Goal: Task Accomplishment & Management: Manage account settings

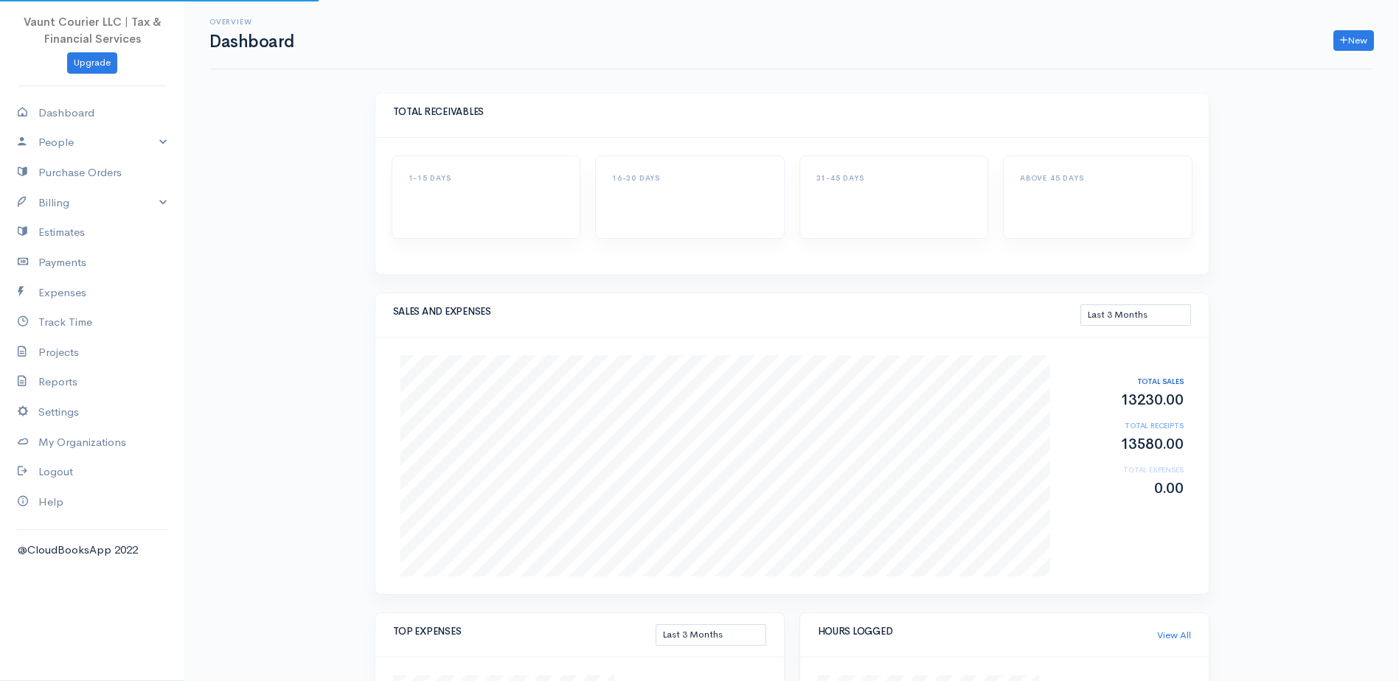
select select "90"
click at [156, 204] on link "Billing" at bounding box center [92, 203] width 184 height 30
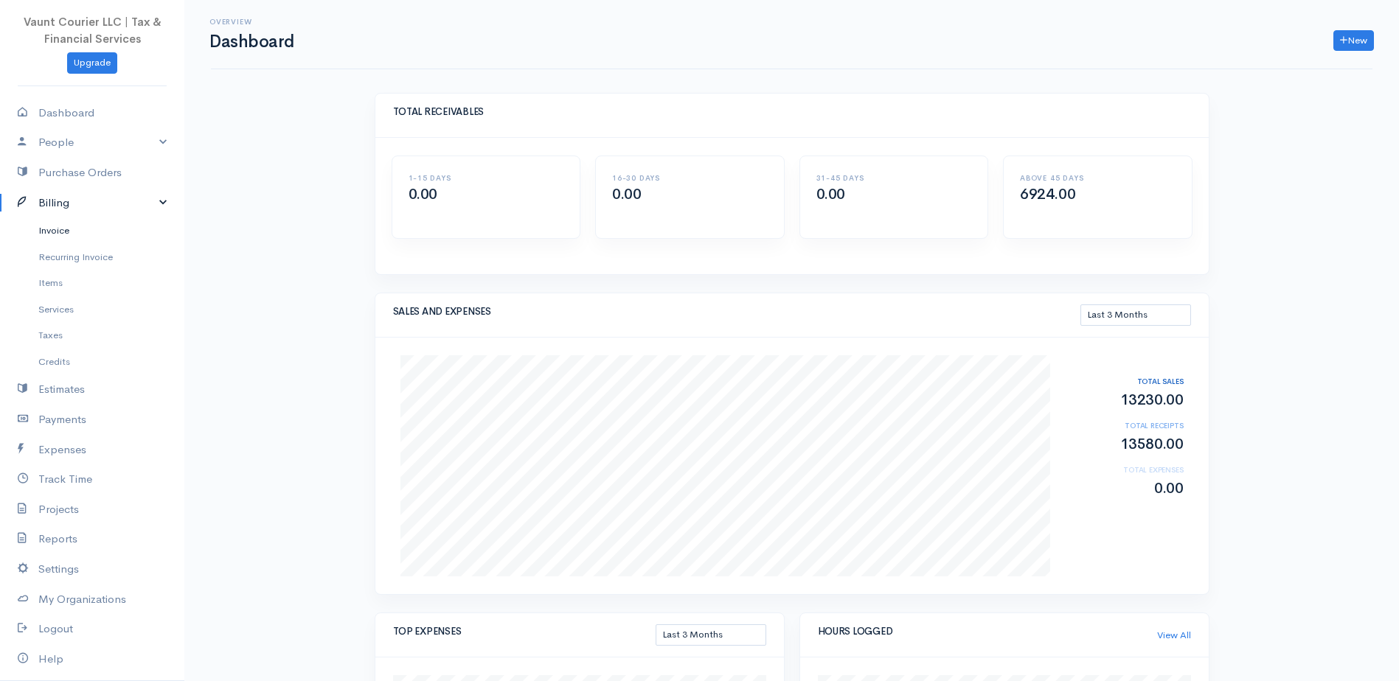
click at [58, 229] on link "Invoice" at bounding box center [92, 231] width 184 height 27
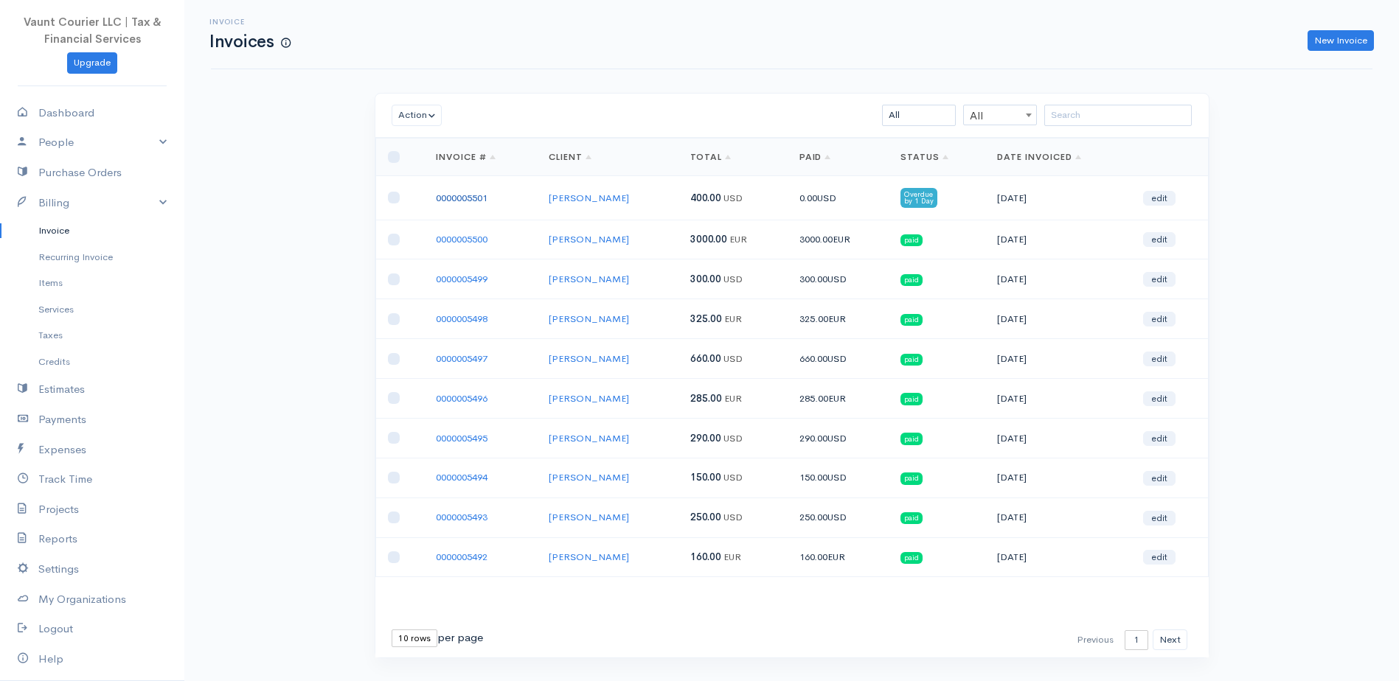
click at [476, 190] on td "0000005501" at bounding box center [480, 198] width 113 height 44
click at [473, 195] on link "0000005501" at bounding box center [462, 198] width 52 height 13
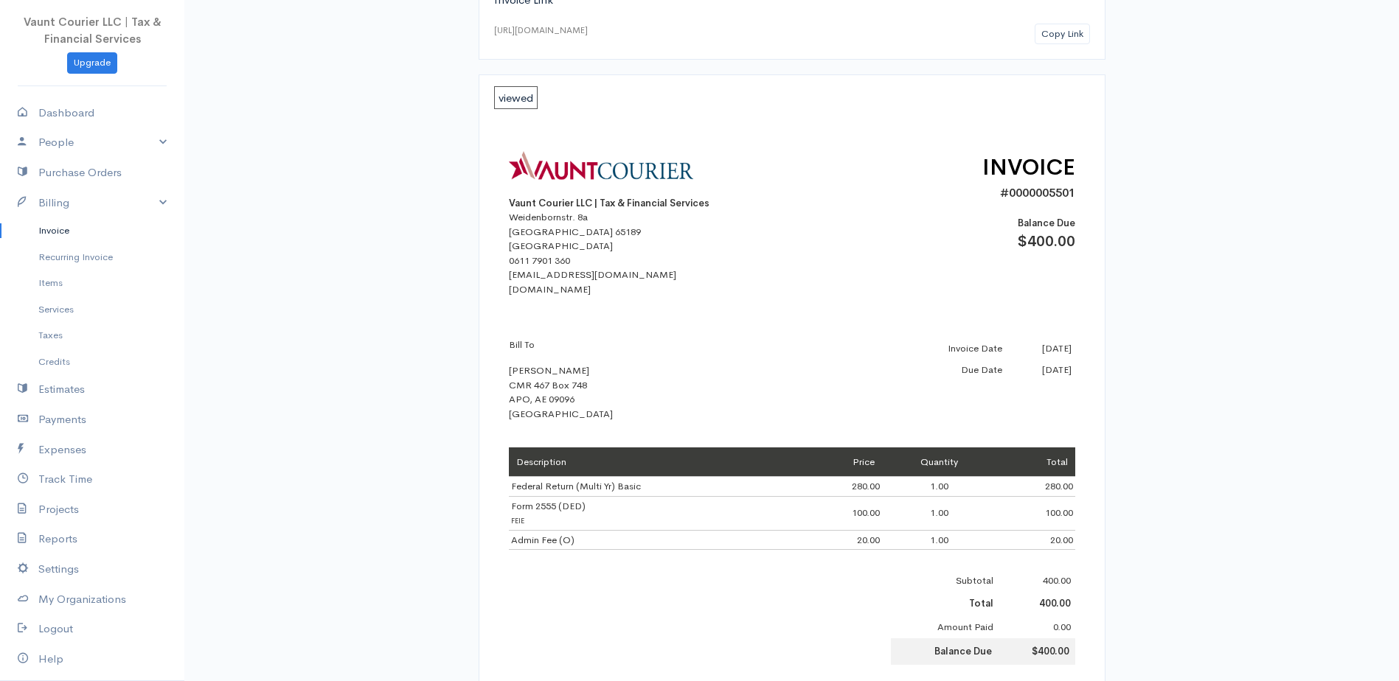
scroll to position [516, 0]
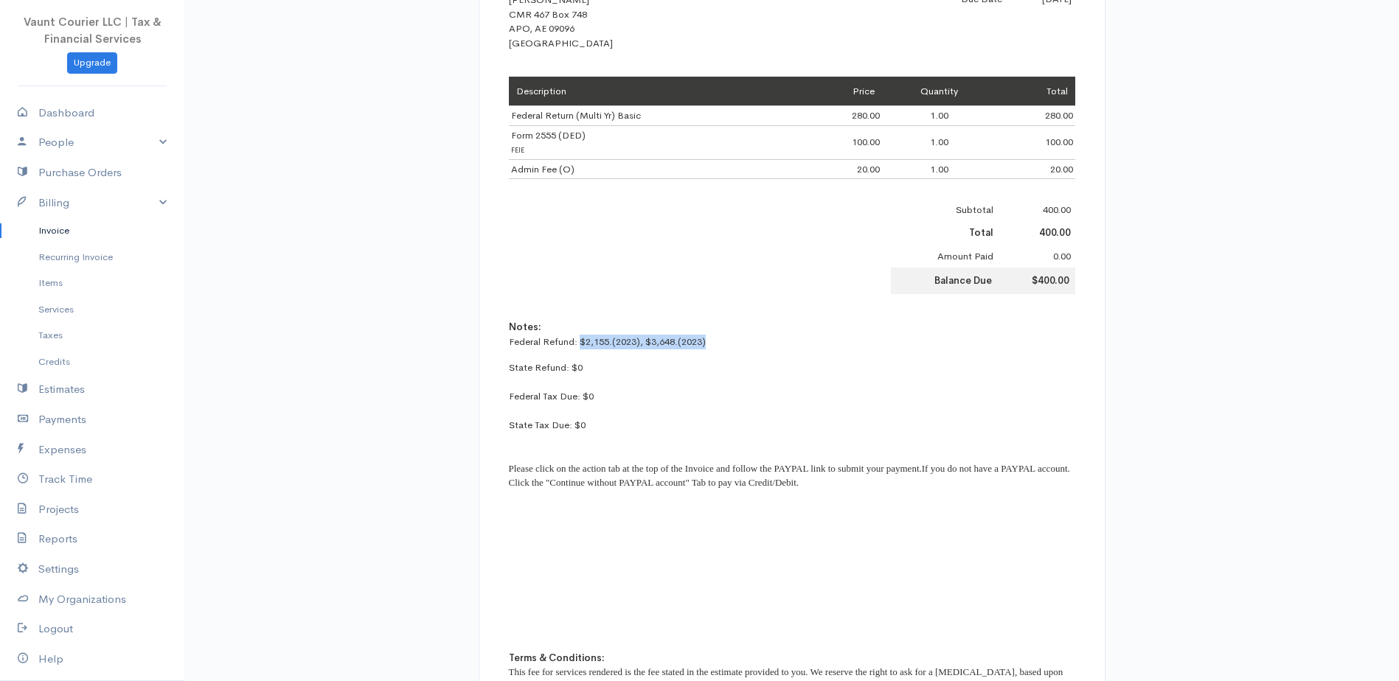
drag, startPoint x: 713, startPoint y: 342, endPoint x: 580, endPoint y: 339, distance: 133.5
click at [580, 339] on p "Federal Refund: $2,155.(2023), $3,648.(2023)" at bounding box center [792, 342] width 566 height 15
copy p "$2,155.(2023), $3,648.(2023)"
click at [677, 412] on p "State Refund: $0 Federal Tax Due: $0 State Tax Due: $0 Please click on the acti…" at bounding box center [792, 433] width 566 height 144
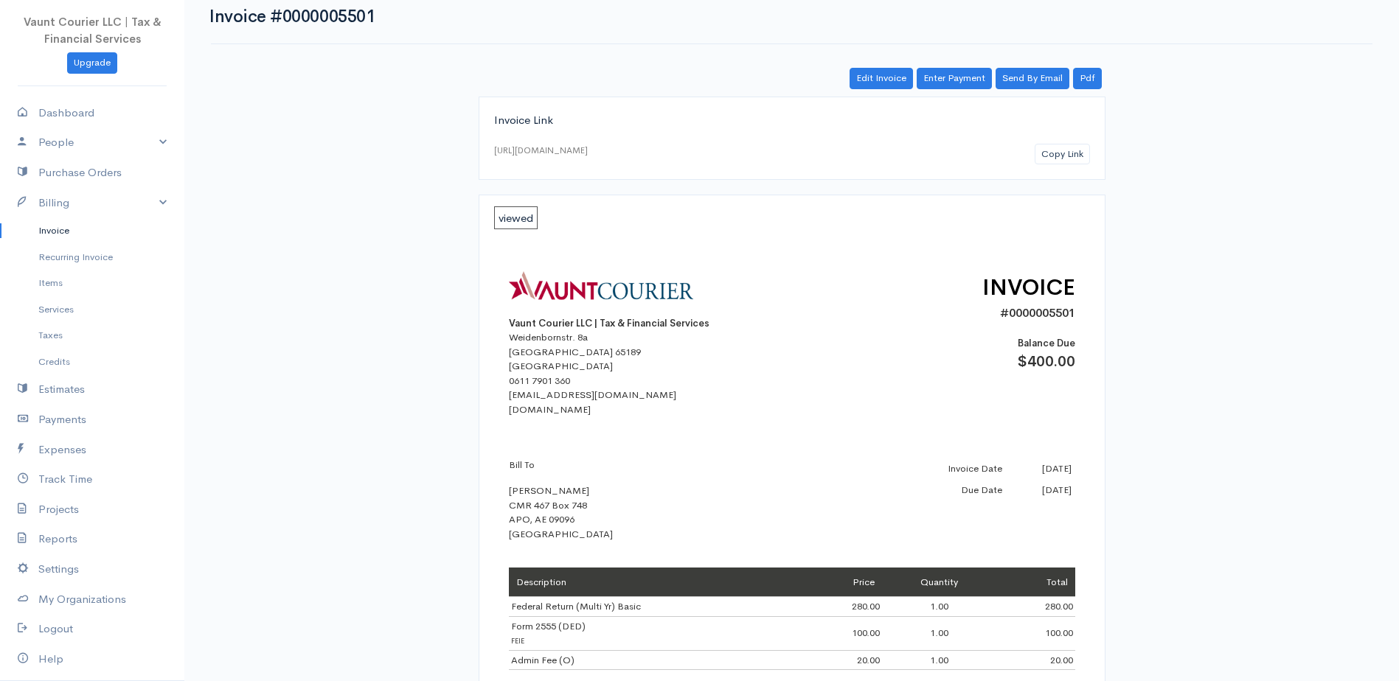
scroll to position [0, 0]
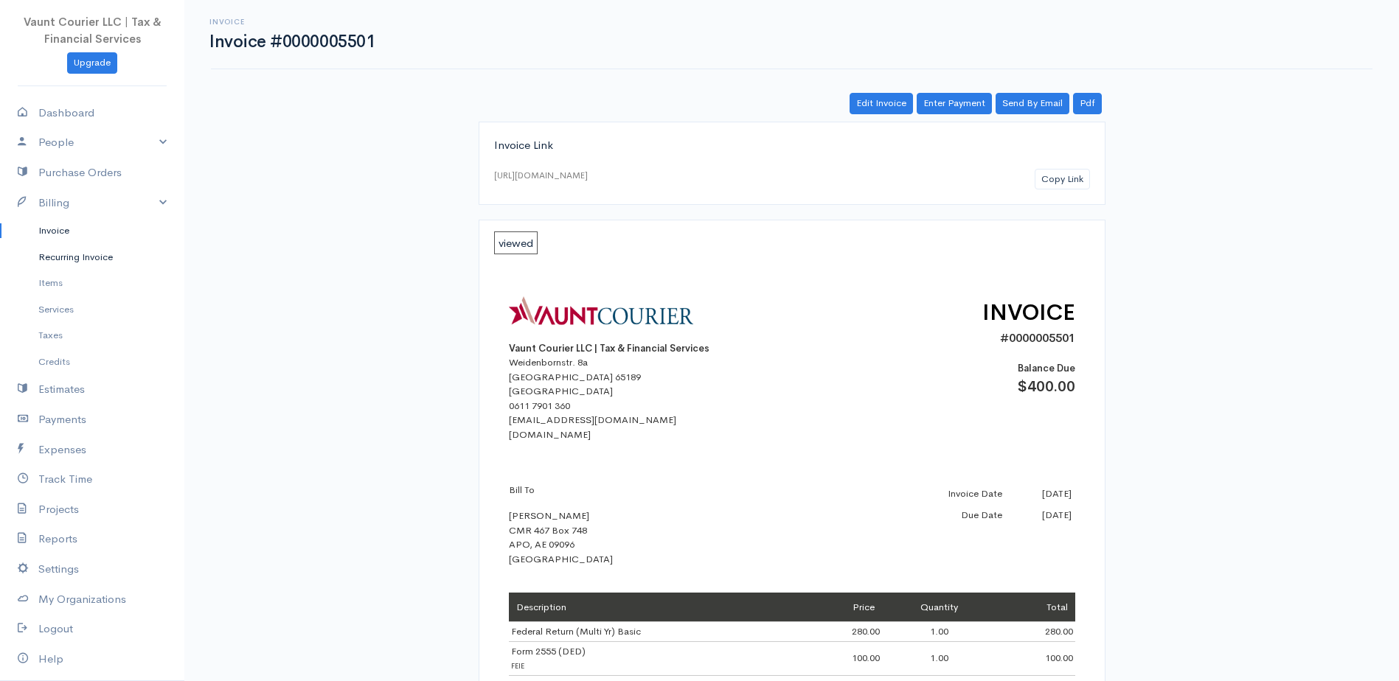
click at [60, 244] on link "Recurring Invoice" at bounding box center [92, 257] width 184 height 27
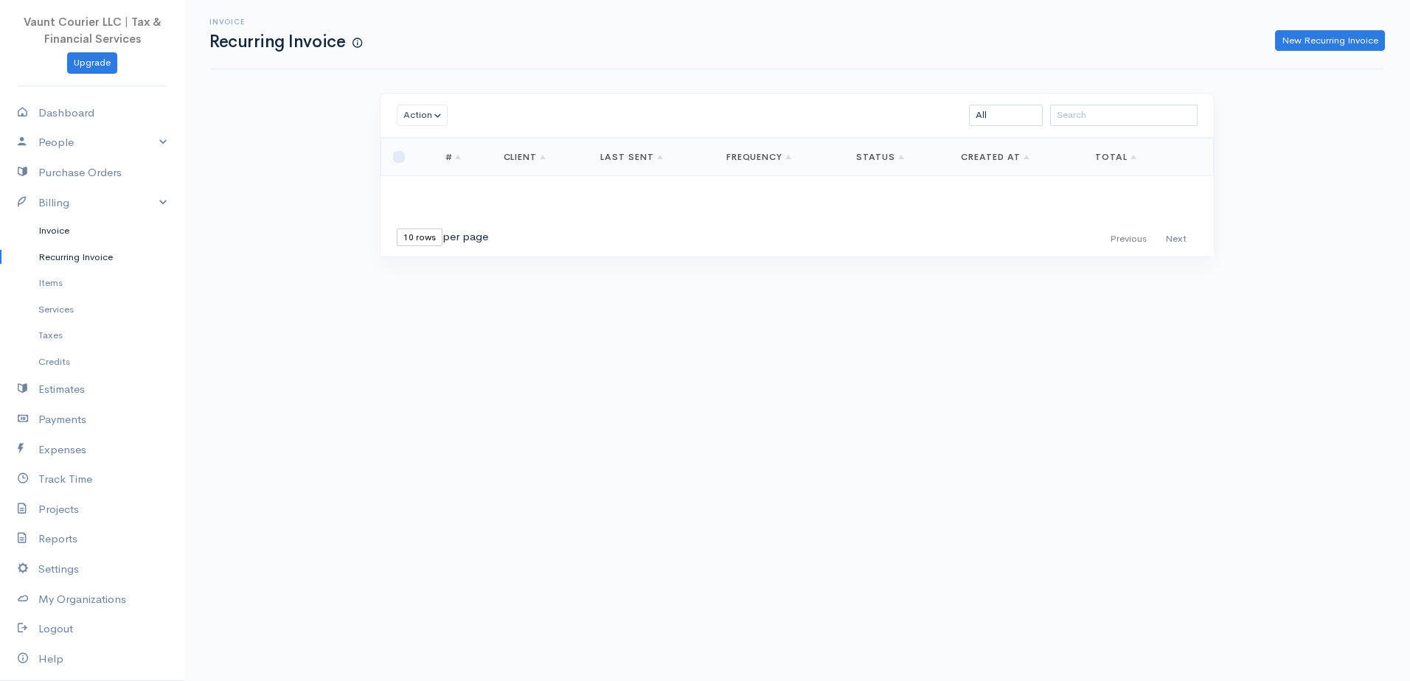
click at [53, 226] on link "Invoice" at bounding box center [92, 231] width 184 height 27
